Goal: Transaction & Acquisition: Book appointment/travel/reservation

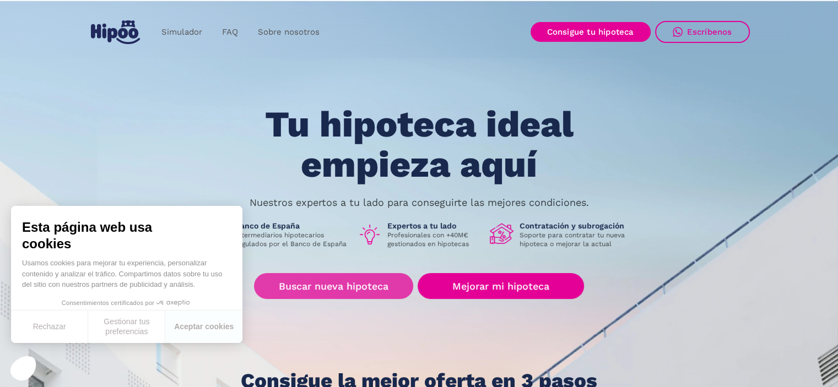
click at [396, 286] on link "Buscar nueva hipoteca" at bounding box center [333, 286] width 159 height 26
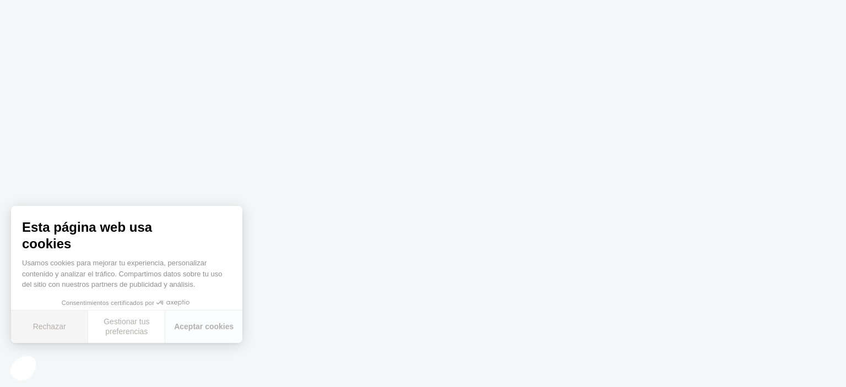
click at [53, 337] on button "Rechazar" at bounding box center [49, 327] width 77 height 32
